Goal: Use online tool/utility: Utilize a website feature to perform a specific function

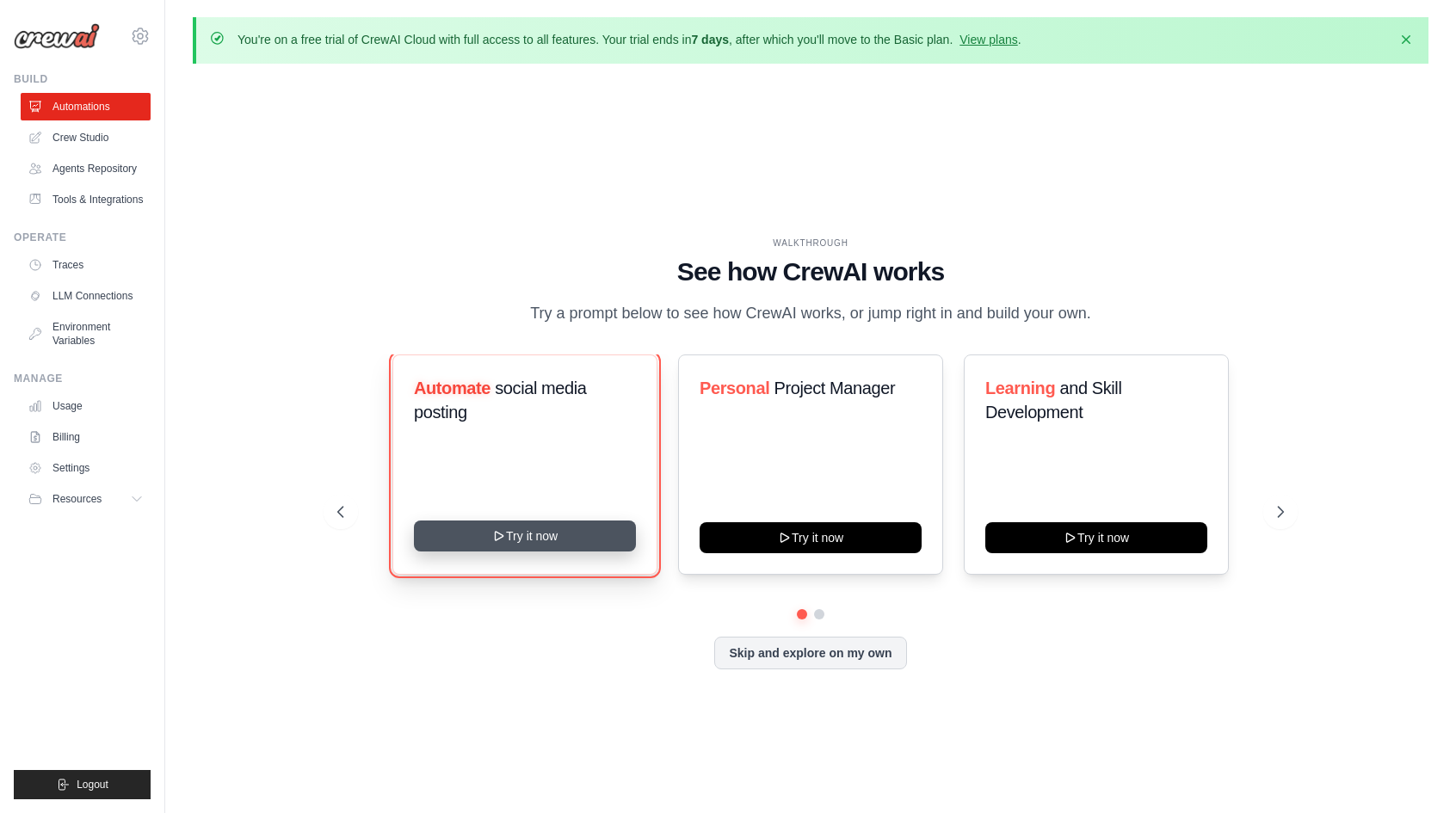
click at [582, 544] on button "Try it now" at bounding box center [525, 536] width 222 height 31
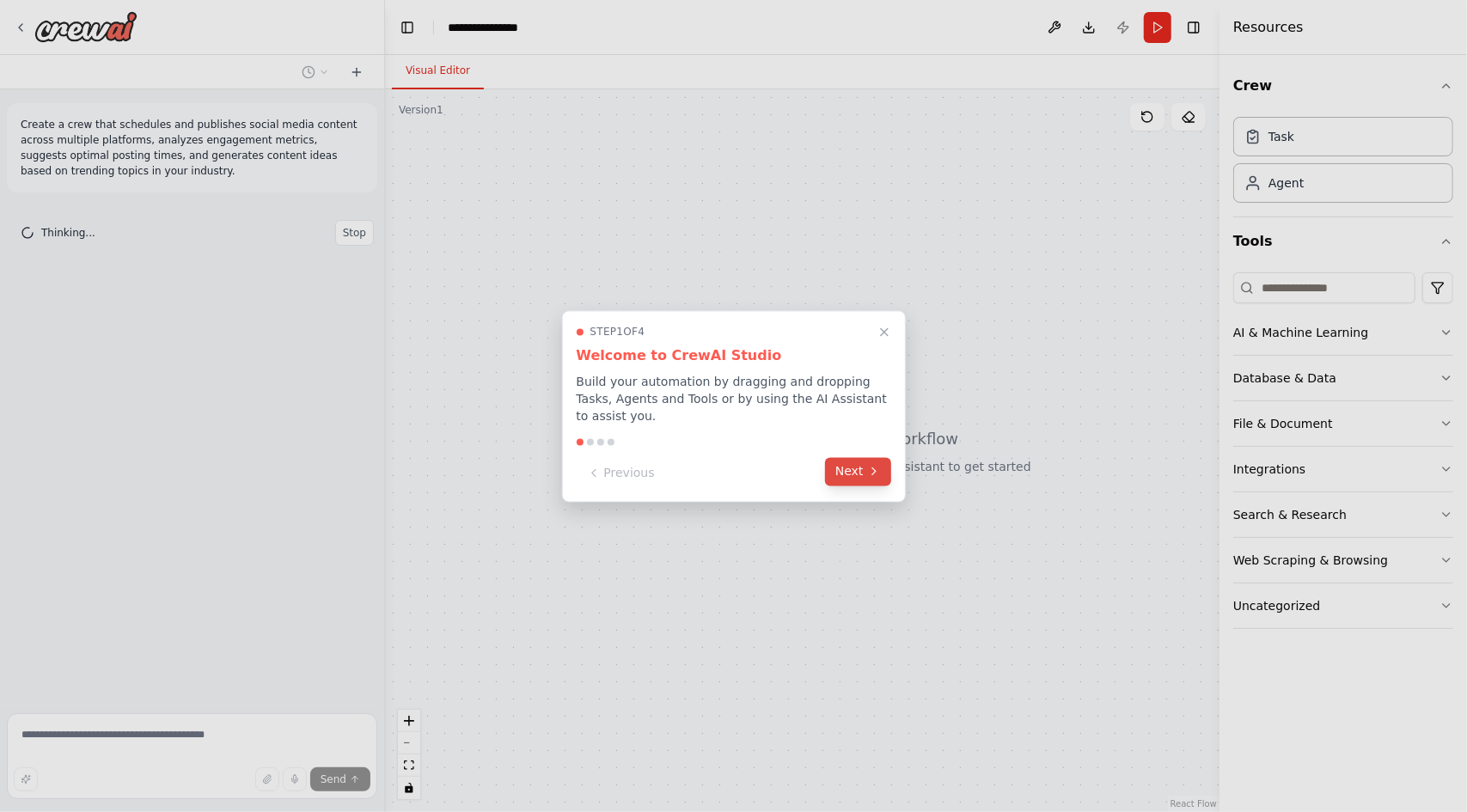
click at [873, 467] on icon at bounding box center [874, 472] width 14 height 14
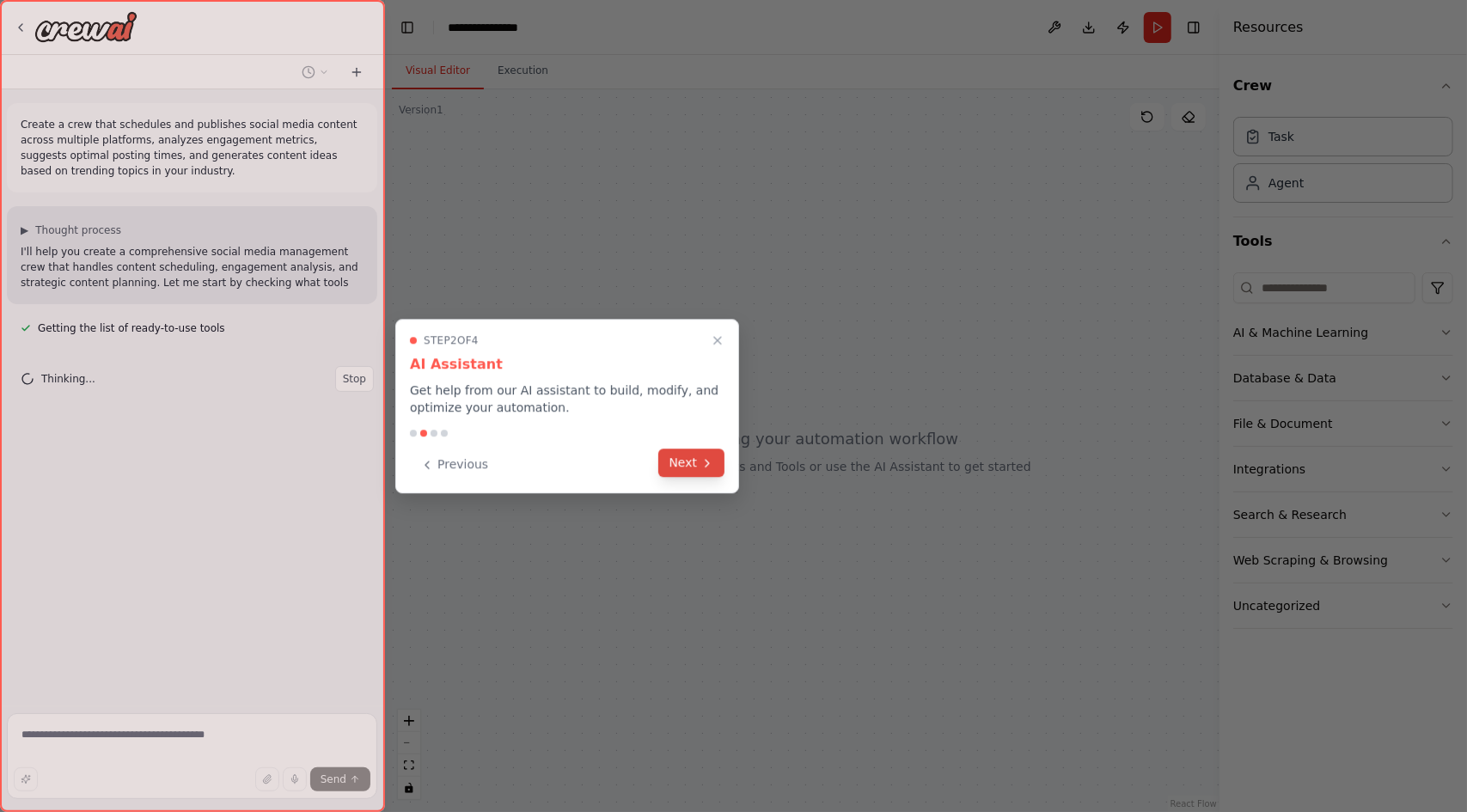
click at [705, 467] on icon at bounding box center [707, 463] width 3 height 7
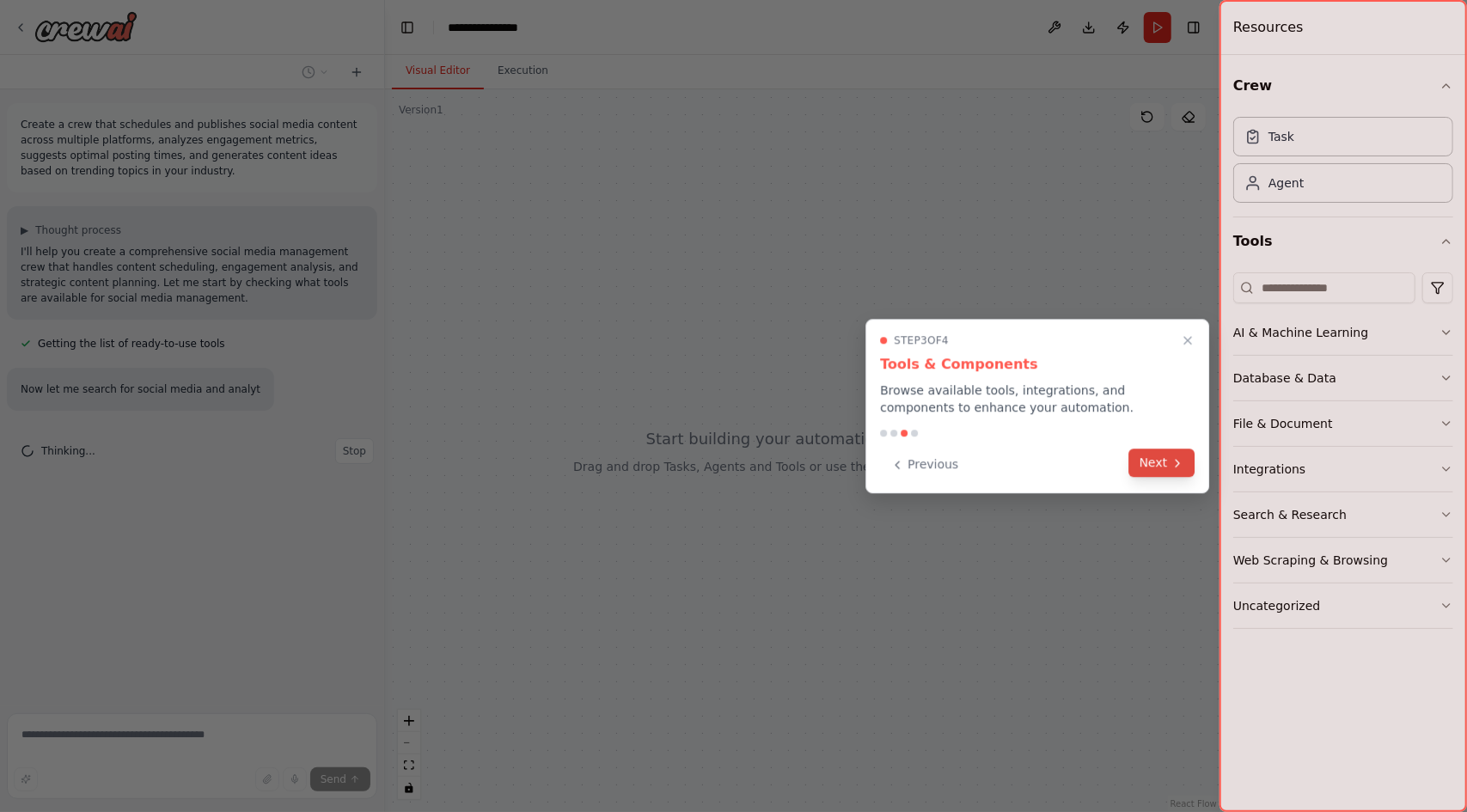
click at [1145, 473] on button "Next" at bounding box center [1162, 462] width 66 height 29
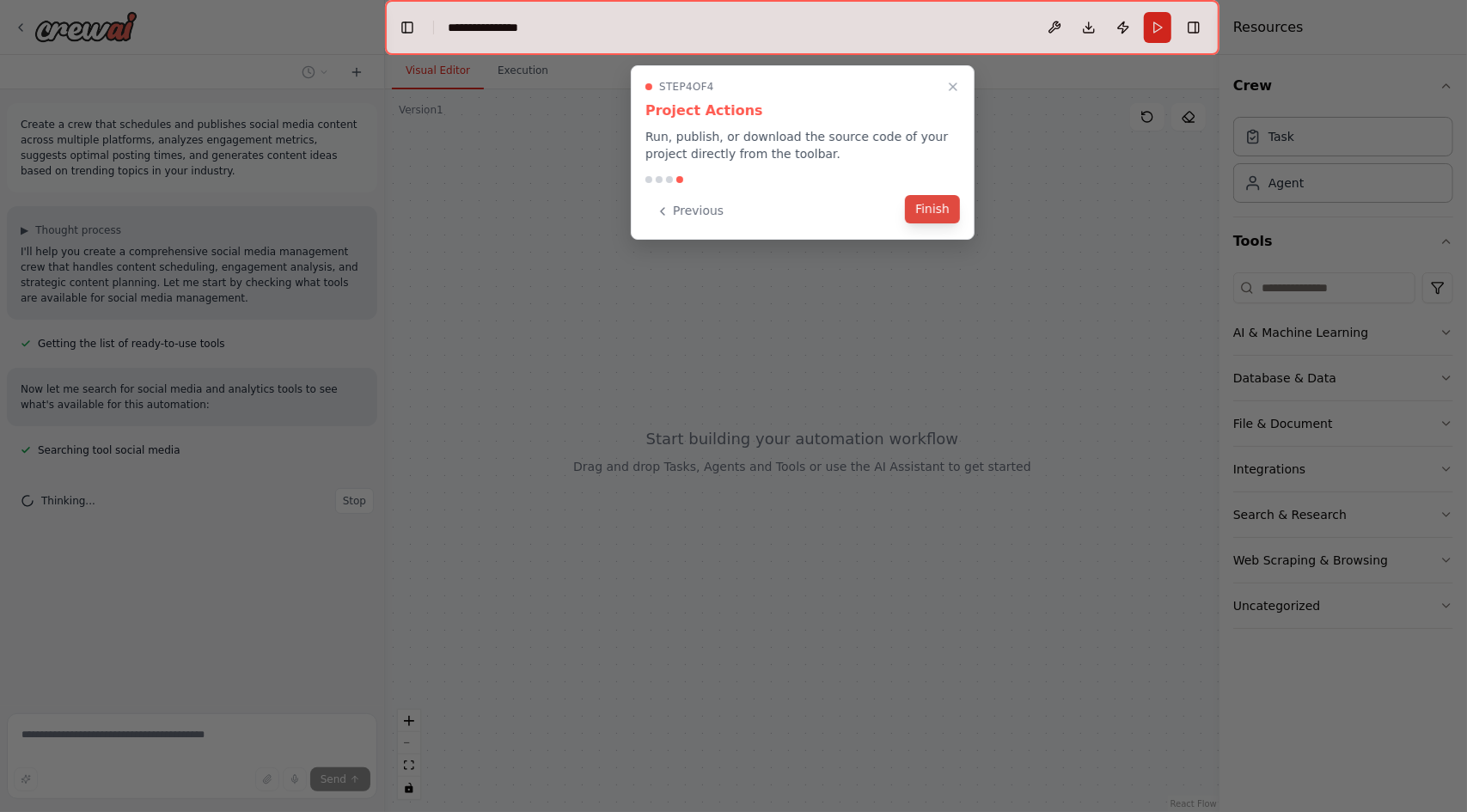
click at [945, 218] on button "Finish" at bounding box center [932, 209] width 55 height 29
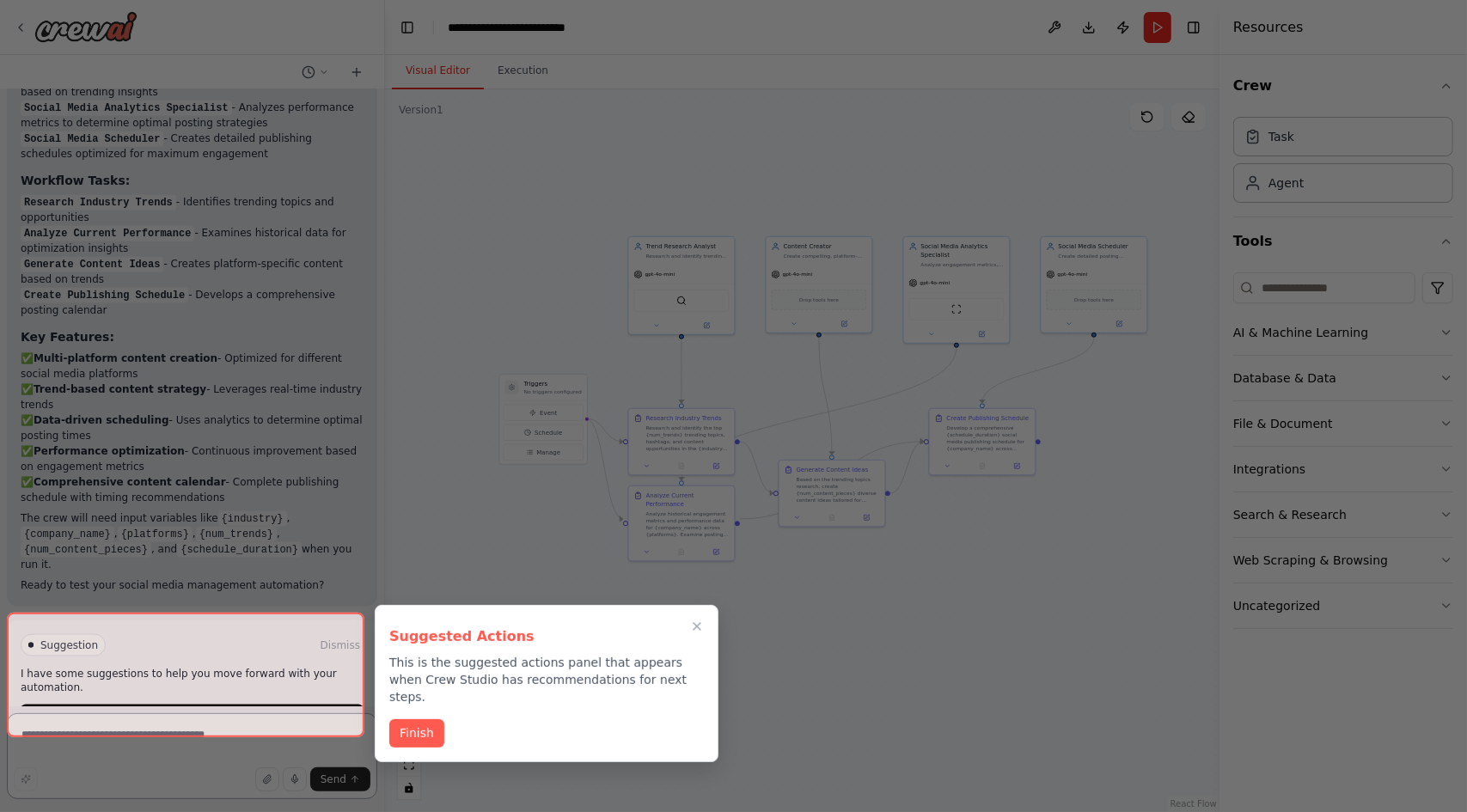
scroll to position [1460, 0]
